Goal: Transaction & Acquisition: Obtain resource

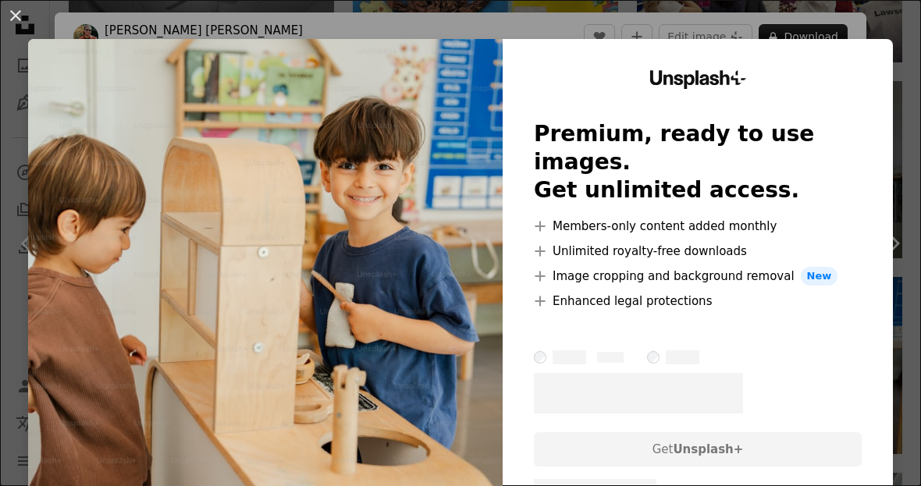
scroll to position [41, 0]
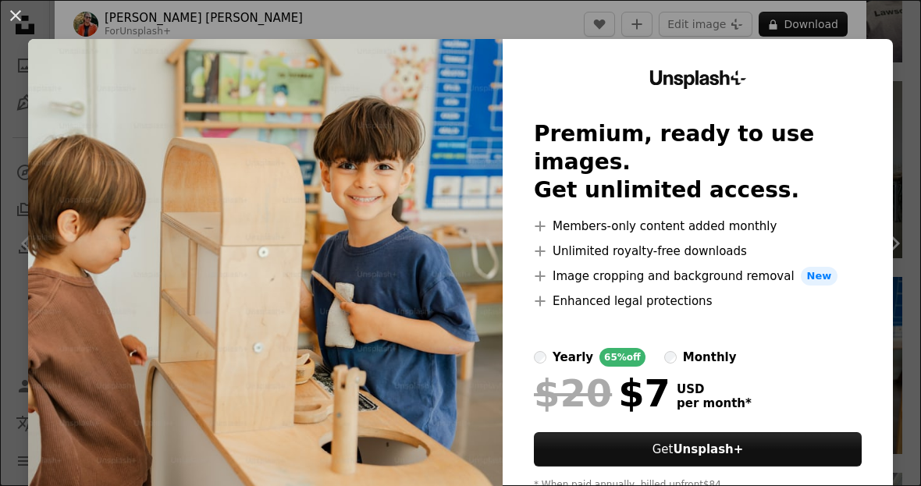
click at [726, 24] on div "An X shape Unsplash+ Premium, ready to use images. Get unlimited access. A plus…" at bounding box center [460, 243] width 921 height 486
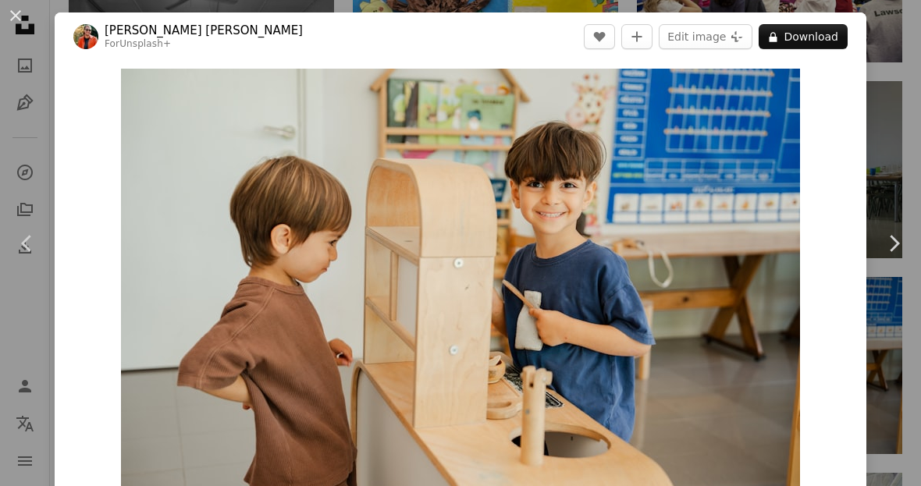
click at [15, 20] on button "An X shape" at bounding box center [15, 15] width 19 height 19
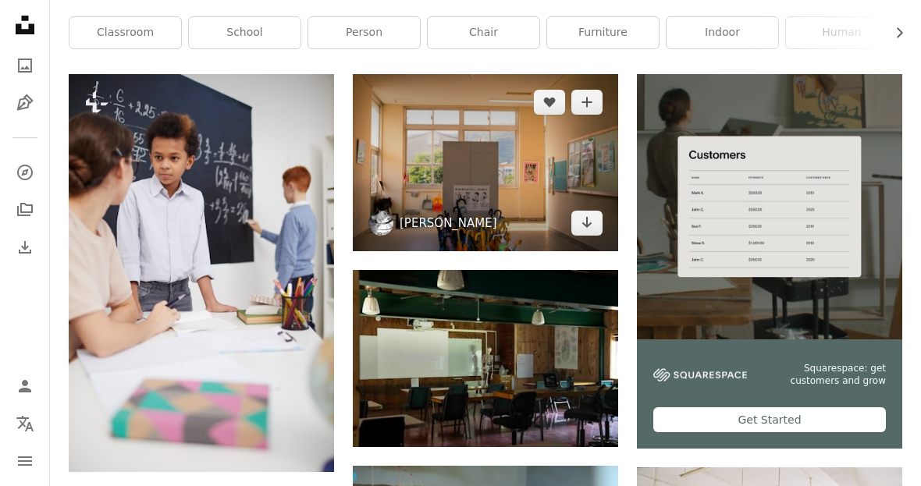
scroll to position [315, 0]
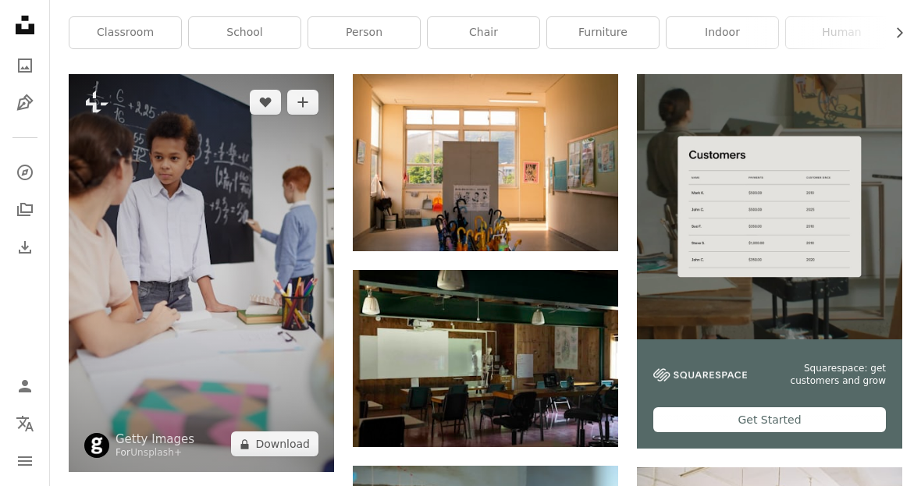
click at [215, 262] on img at bounding box center [201, 273] width 265 height 398
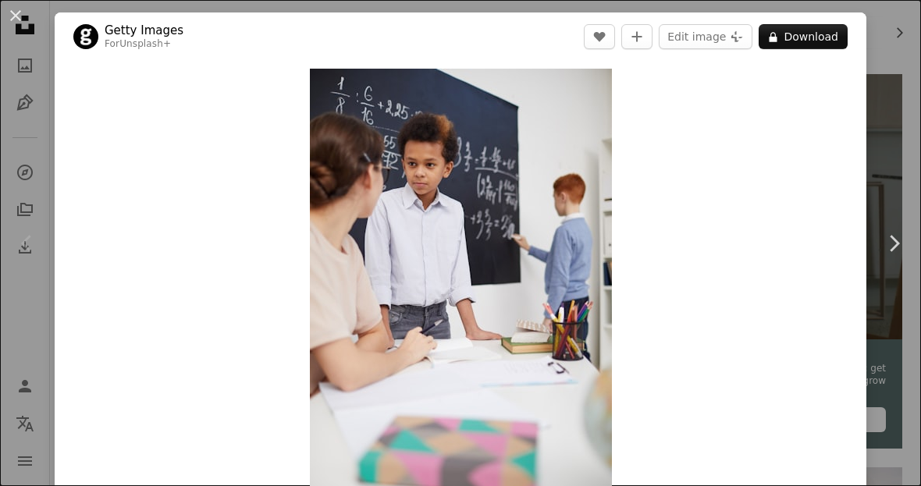
click at [20, 138] on div "An X shape Chevron left Chevron right Getty Images For Unsplash+ A heart A plus…" at bounding box center [460, 243] width 921 height 486
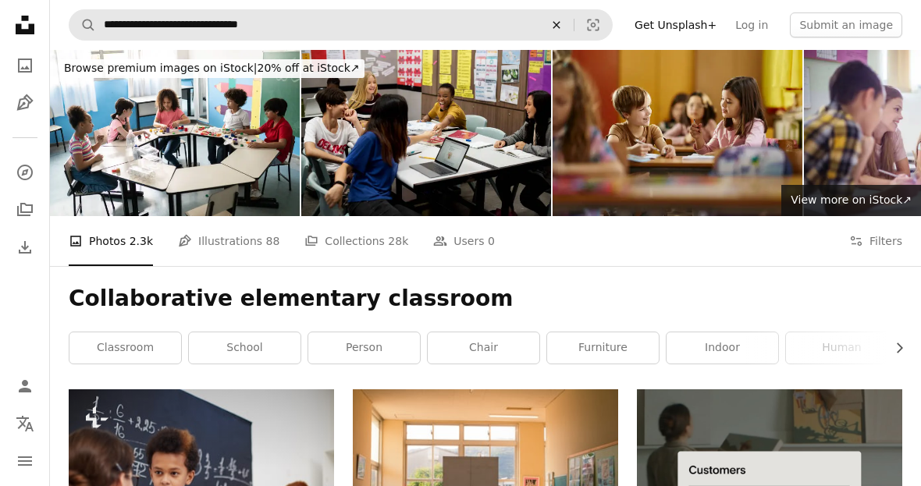
click at [560, 27] on icon "Find visuals sitewide" at bounding box center [556, 24] width 7 height 7
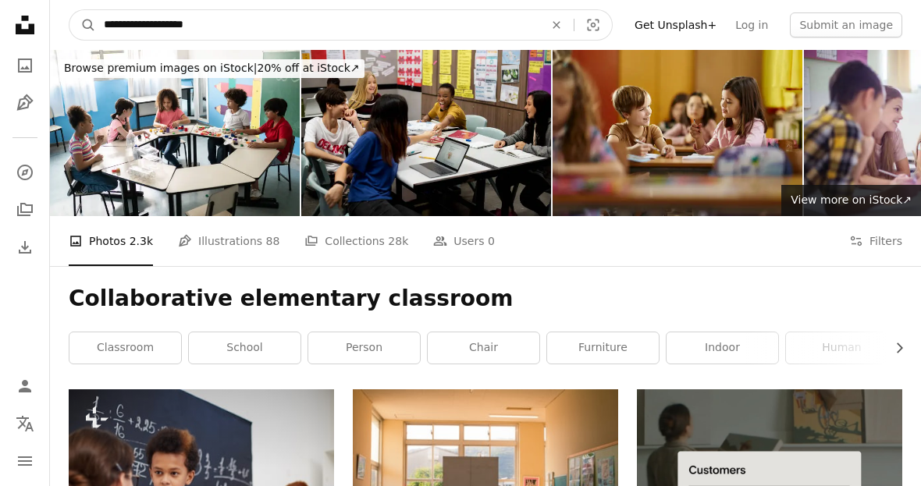
type input "**********"
click at [83, 25] on button "A magnifying glass" at bounding box center [82, 25] width 27 height 30
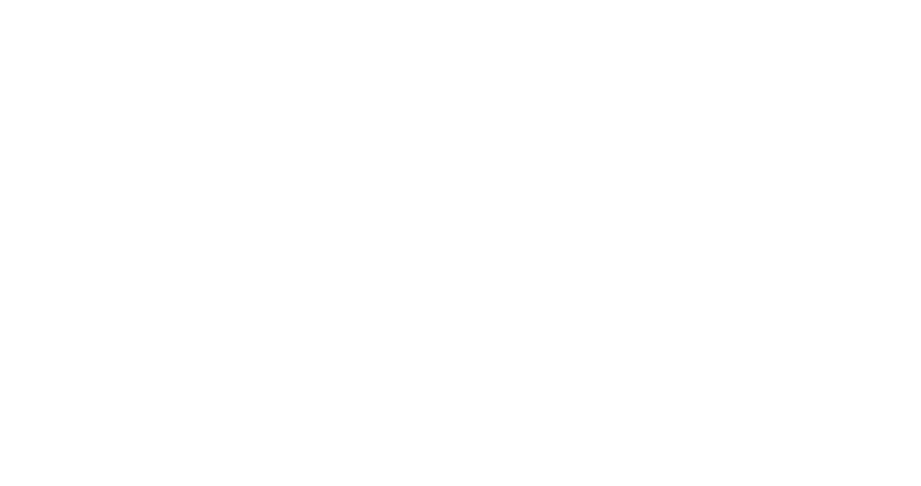
scroll to position [1113, 0]
